Goal: Check status: Check status

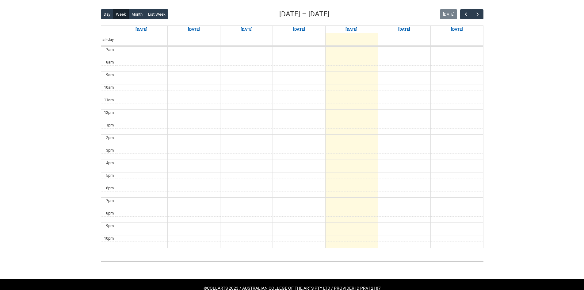
scroll to position [75, 0]
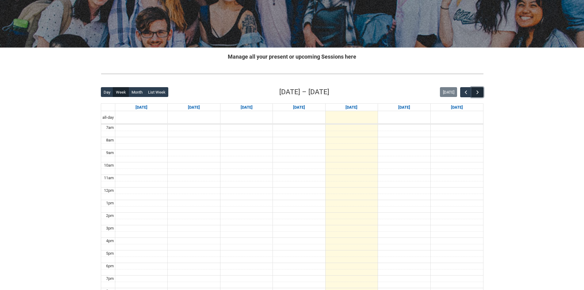
click at [477, 92] on span "button" at bounding box center [478, 92] width 6 height 6
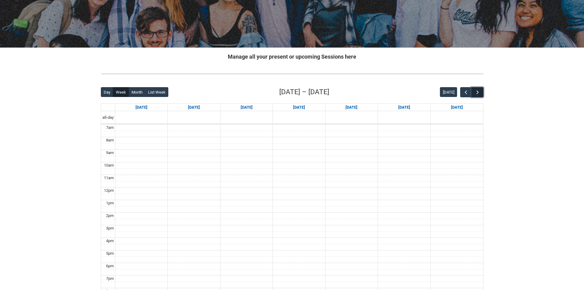
click at [477, 92] on span "button" at bounding box center [478, 92] width 6 height 6
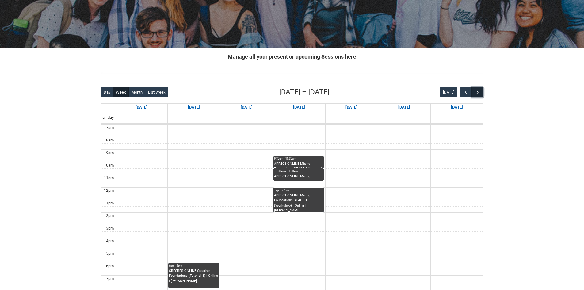
click at [477, 92] on span "button" at bounding box center [478, 92] width 6 height 6
click at [465, 90] on span "button" at bounding box center [466, 92] width 6 height 6
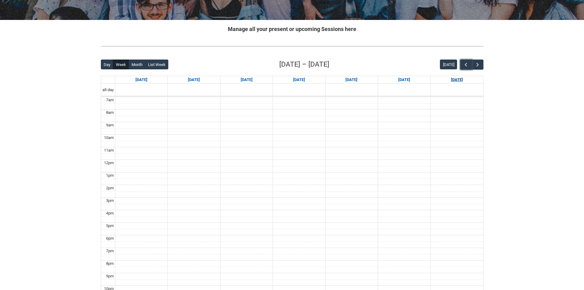
scroll to position [106, 0]
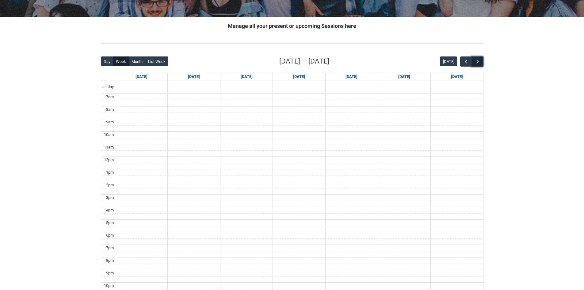
click at [476, 64] on span "button" at bounding box center [478, 62] width 6 height 6
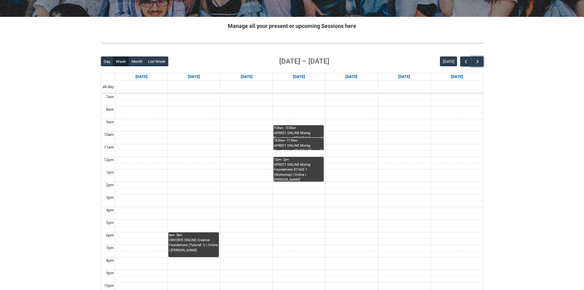
click at [201, 246] on div "CRFCRFS ONLINE Creative Foundations (Tutorial 1) | Online | Monique La Fontaine" at bounding box center [193, 245] width 49 height 15
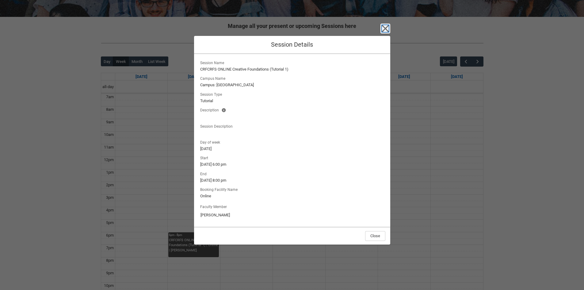
click at [382, 29] on icon "button" at bounding box center [385, 29] width 10 height 10
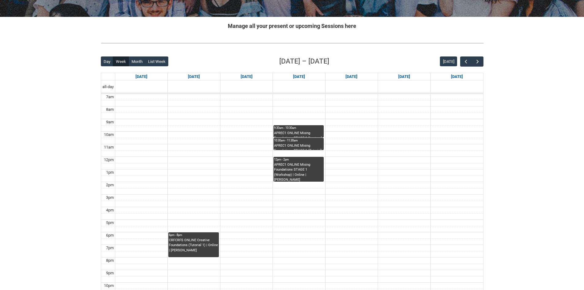
click at [289, 129] on div "9:30am - 10:30am" at bounding box center [298, 128] width 49 height 4
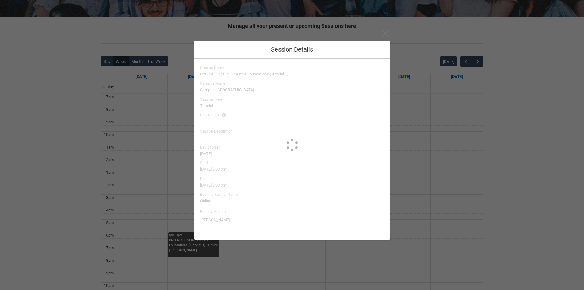
type input "Ted Furuhashi"
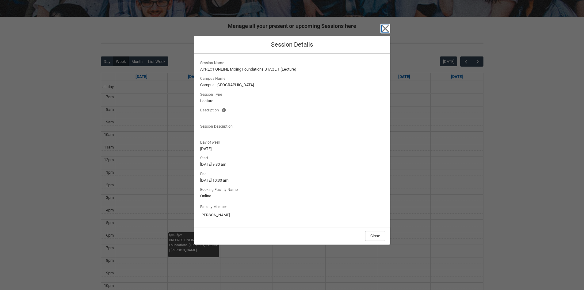
click at [387, 27] on icon "button" at bounding box center [385, 29] width 10 height 10
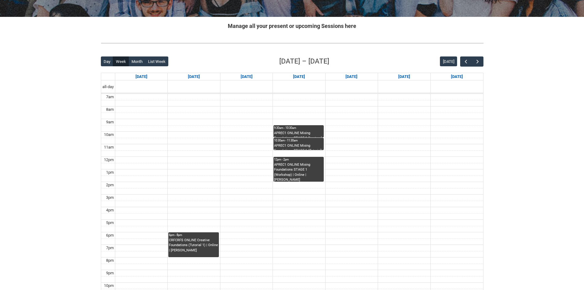
click at [60, 274] on div "Skip to Main Content Collarts Education Community Home New Enrolment Applicatio…" at bounding box center [292, 122] width 584 height 457
click at [292, 174] on div "APREC1 ONLINE Mixing Foundations STAGE 1 (Workshop) | Online | Ted Furuhashi" at bounding box center [298, 171] width 49 height 19
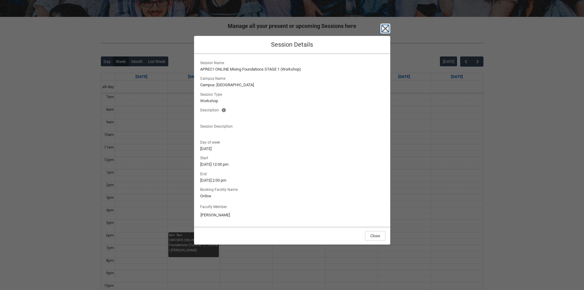
click at [390, 28] on icon "button" at bounding box center [385, 29] width 10 height 10
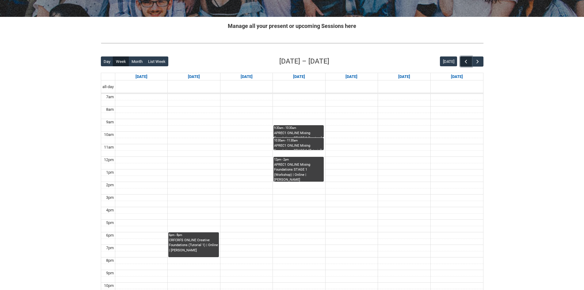
click at [467, 61] on span "button" at bounding box center [466, 62] width 6 height 6
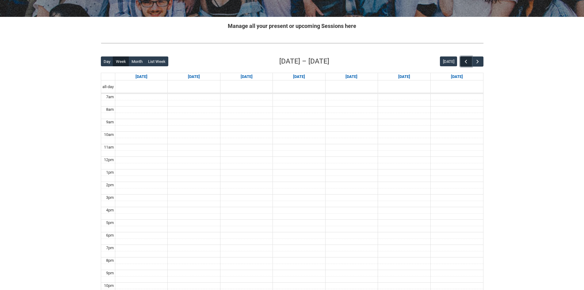
click at [467, 61] on span "button" at bounding box center [466, 62] width 6 height 6
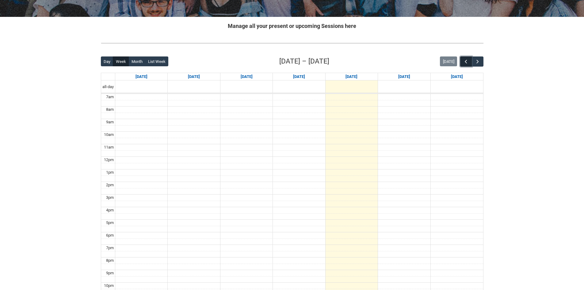
click at [467, 61] on span "button" at bounding box center [466, 62] width 6 height 6
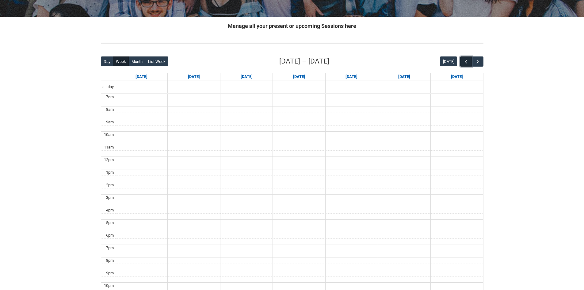
click at [467, 61] on span "button" at bounding box center [466, 62] width 6 height 6
click at [483, 64] on button "button" at bounding box center [478, 61] width 12 height 10
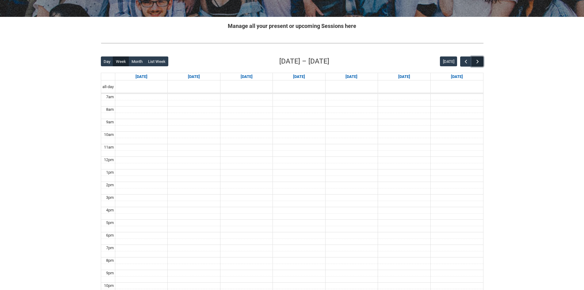
click at [483, 64] on button "button" at bounding box center [478, 61] width 12 height 10
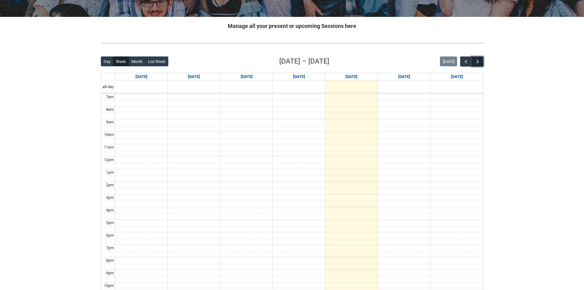
click at [483, 64] on button "button" at bounding box center [478, 61] width 12 height 10
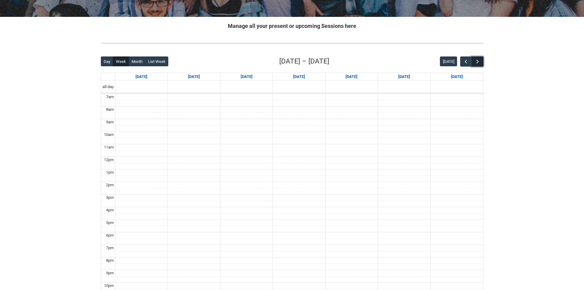
click at [483, 64] on button "button" at bounding box center [478, 61] width 12 height 10
